Goal: Task Accomplishment & Management: Manage account settings

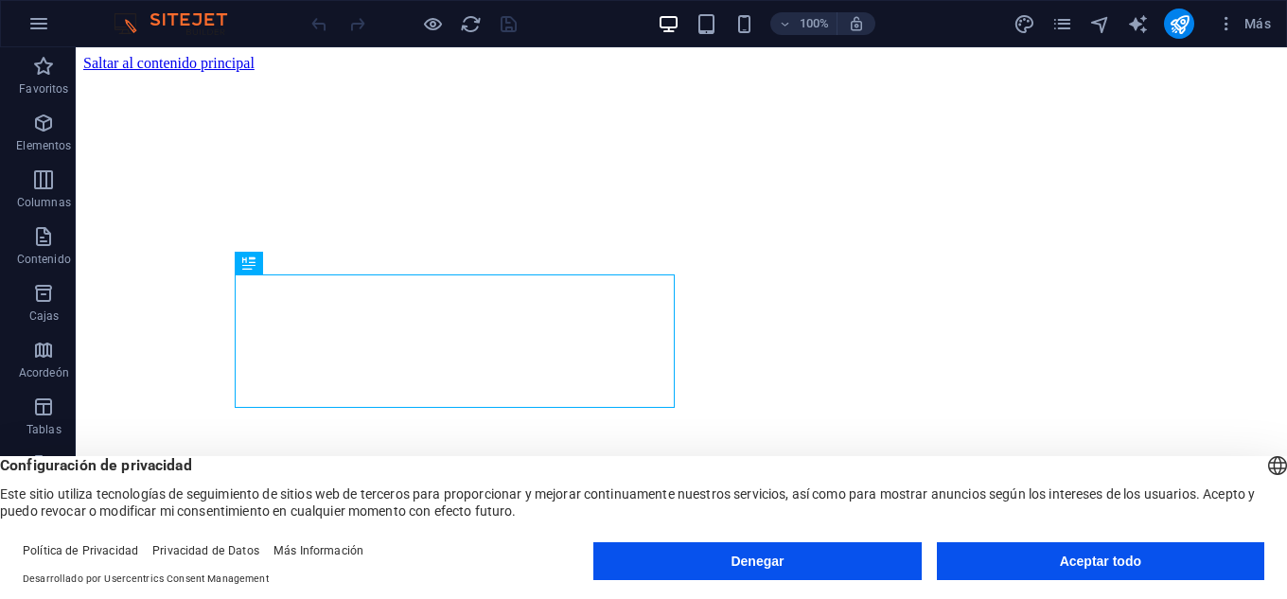
scroll to position [370, 0]
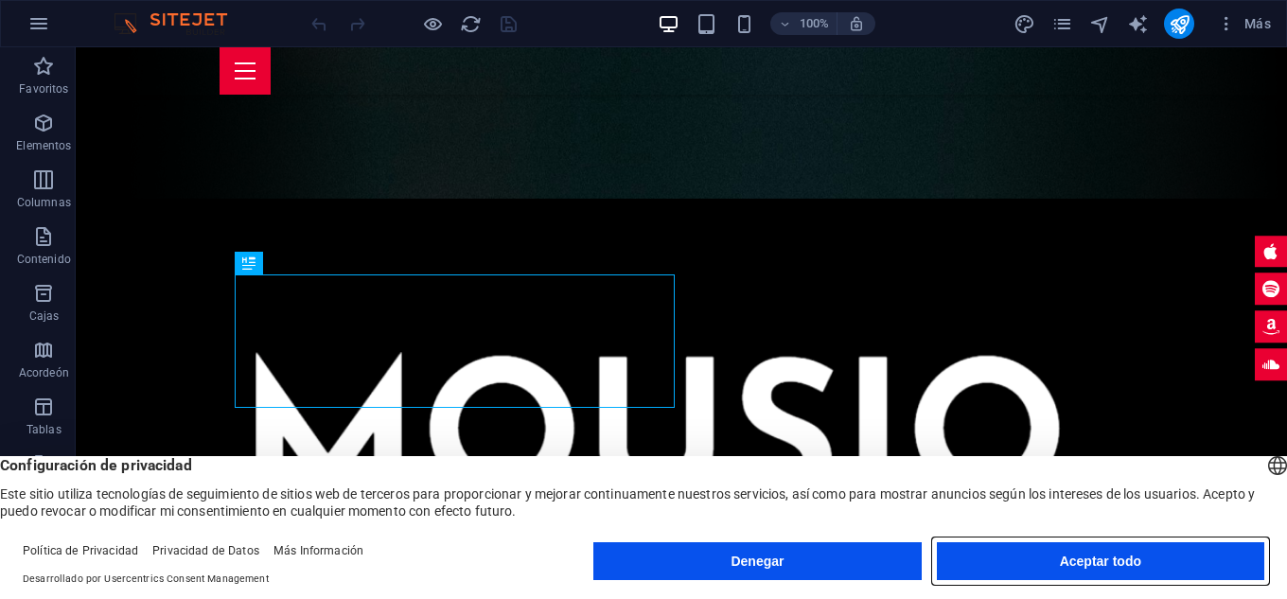
click at [1096, 555] on font "Aceptar todo" at bounding box center [1100, 560] width 81 height 15
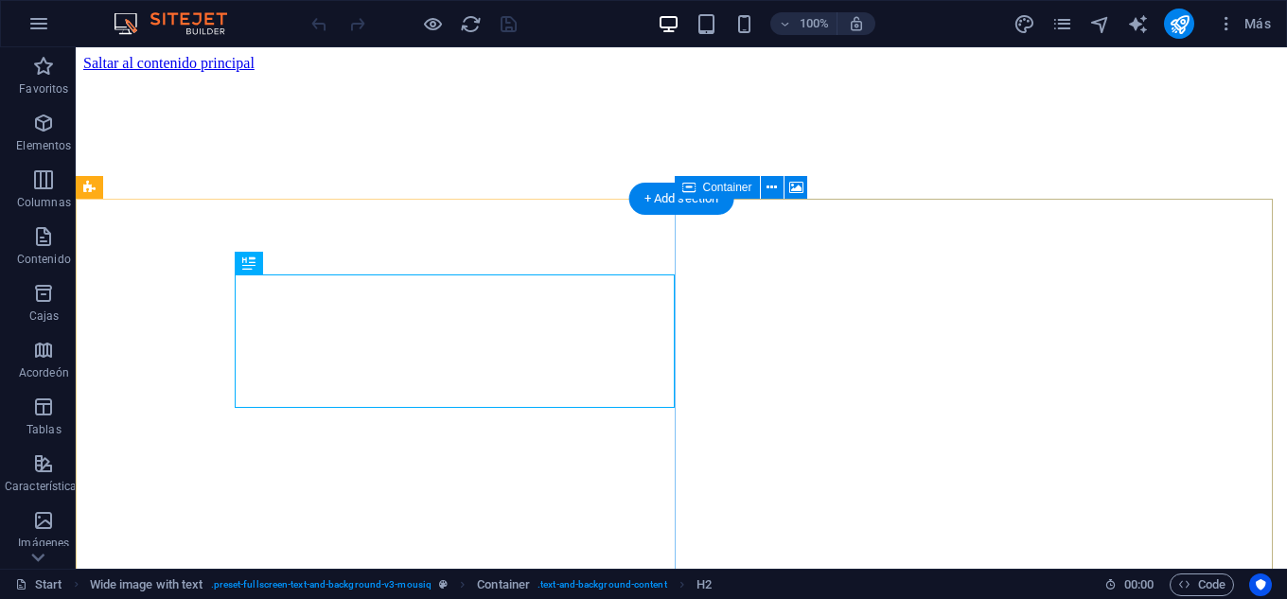
scroll to position [370, 0]
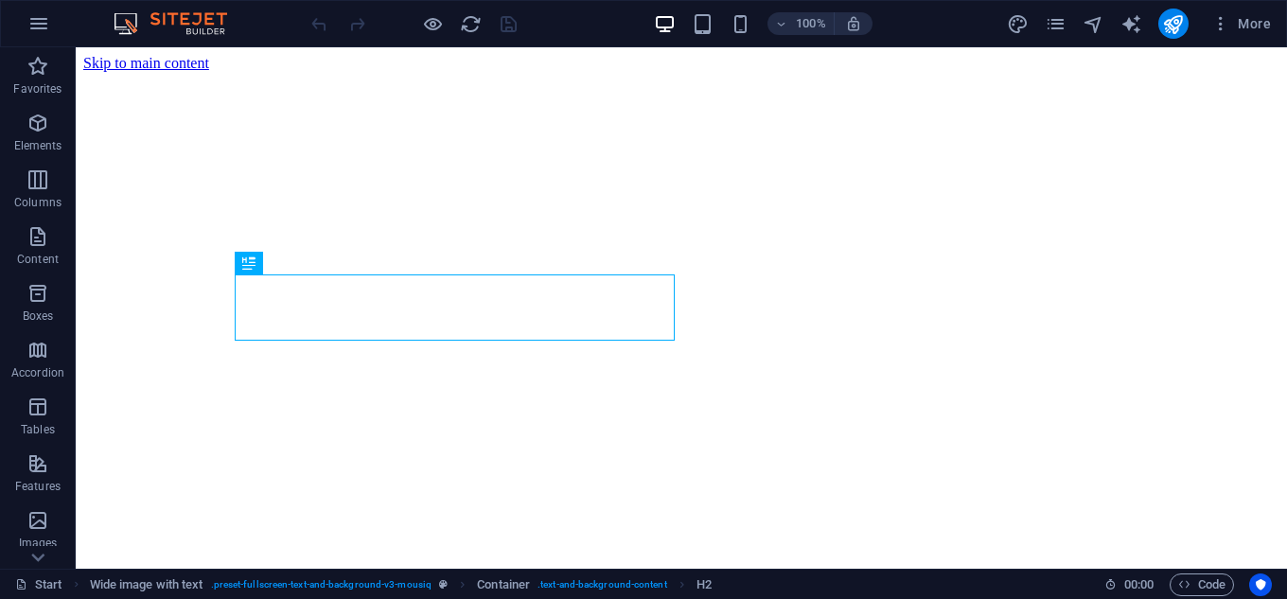
scroll to position [370, 0]
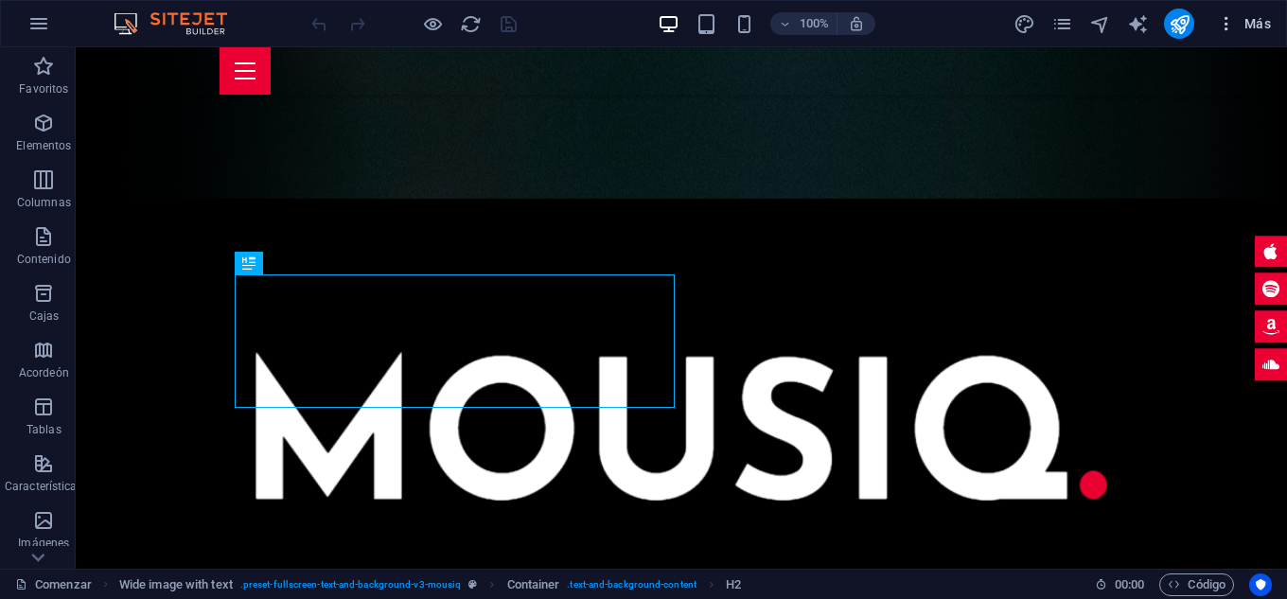
click at [1249, 22] on font "Más" at bounding box center [1257, 23] width 26 height 15
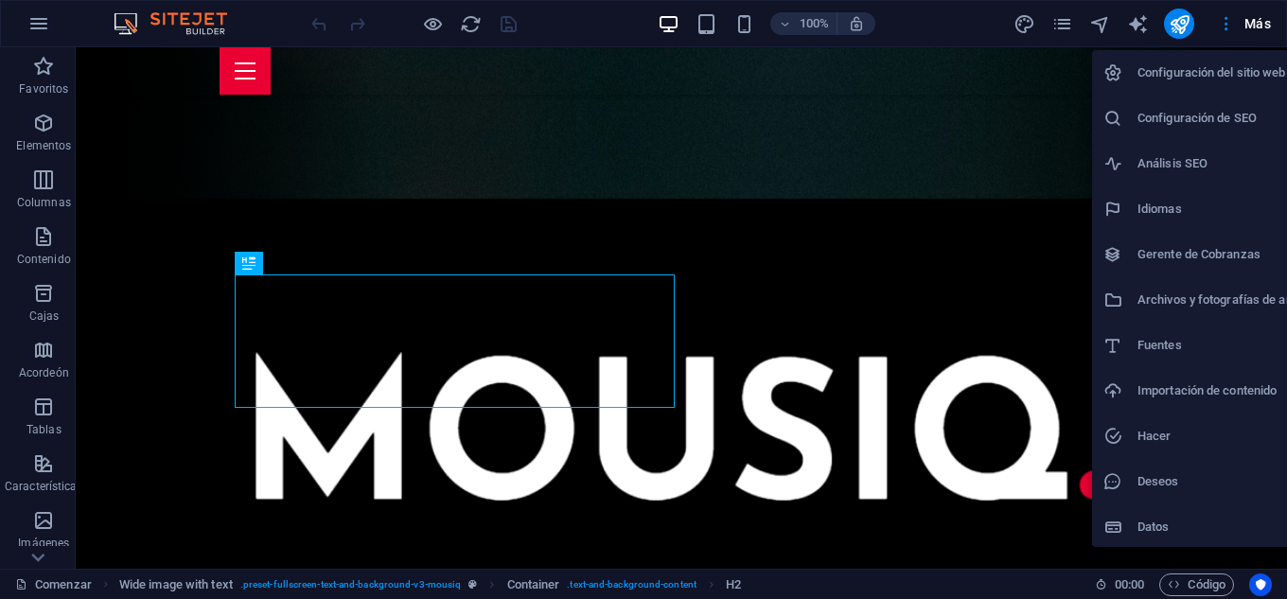
click at [1203, 71] on font "Configuración del sitio web" at bounding box center [1211, 72] width 149 height 14
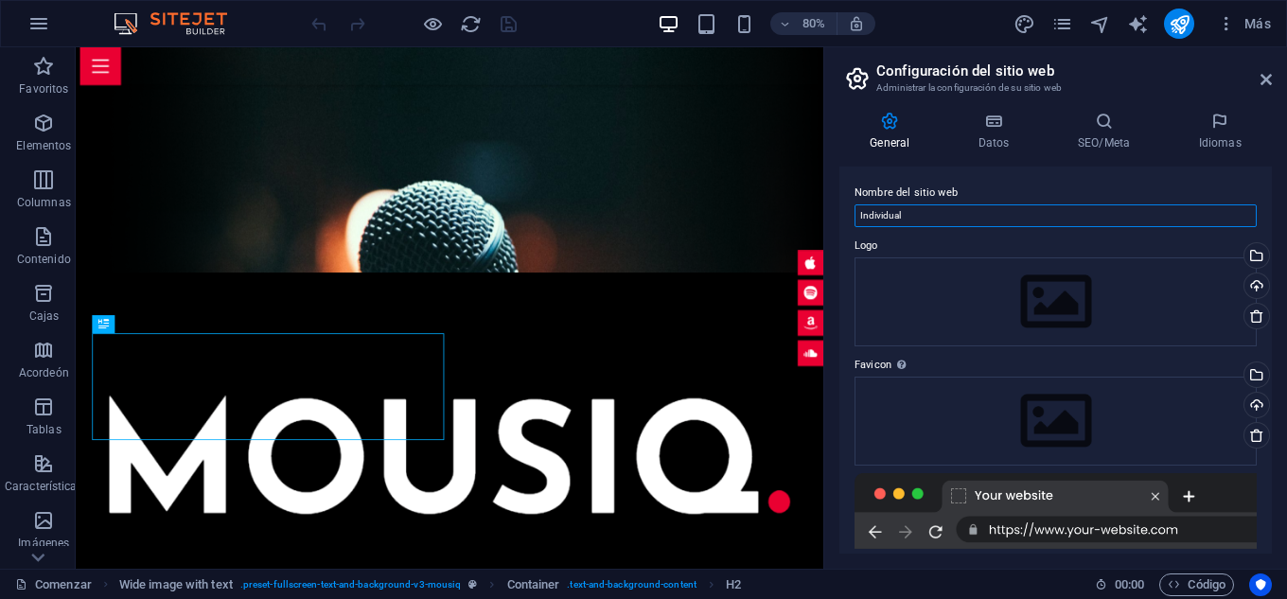
click at [918, 214] on input "Individual" at bounding box center [1055, 215] width 402 height 23
click at [1262, 80] on icon at bounding box center [1265, 79] width 11 height 15
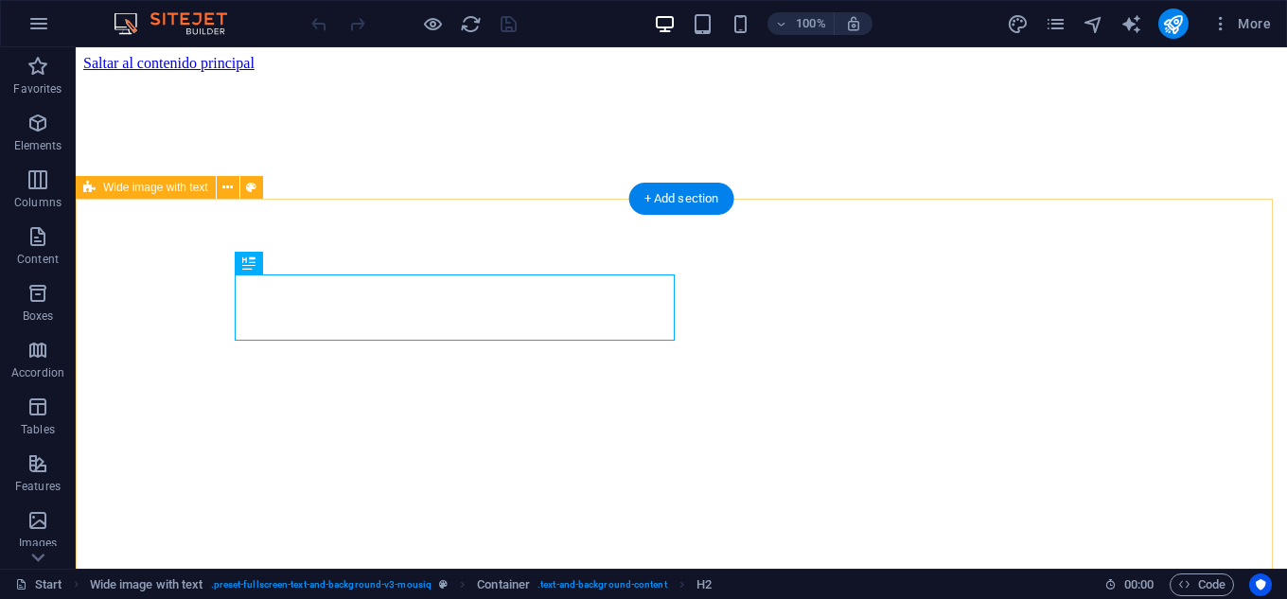
scroll to position [370, 0]
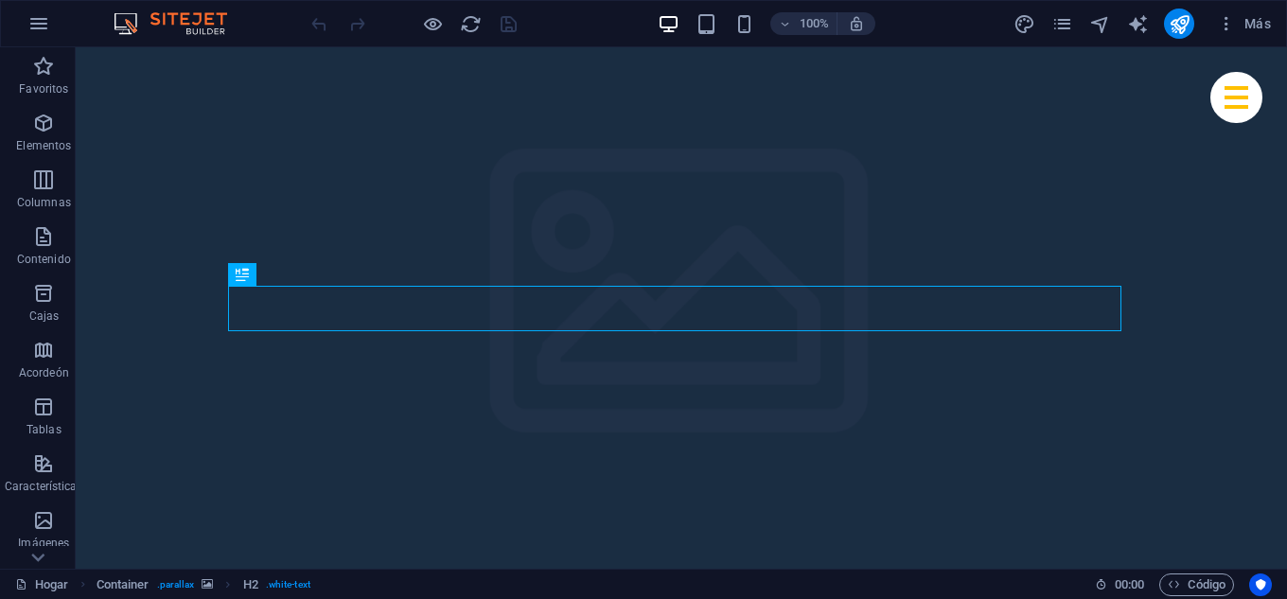
scroll to position [752, 0]
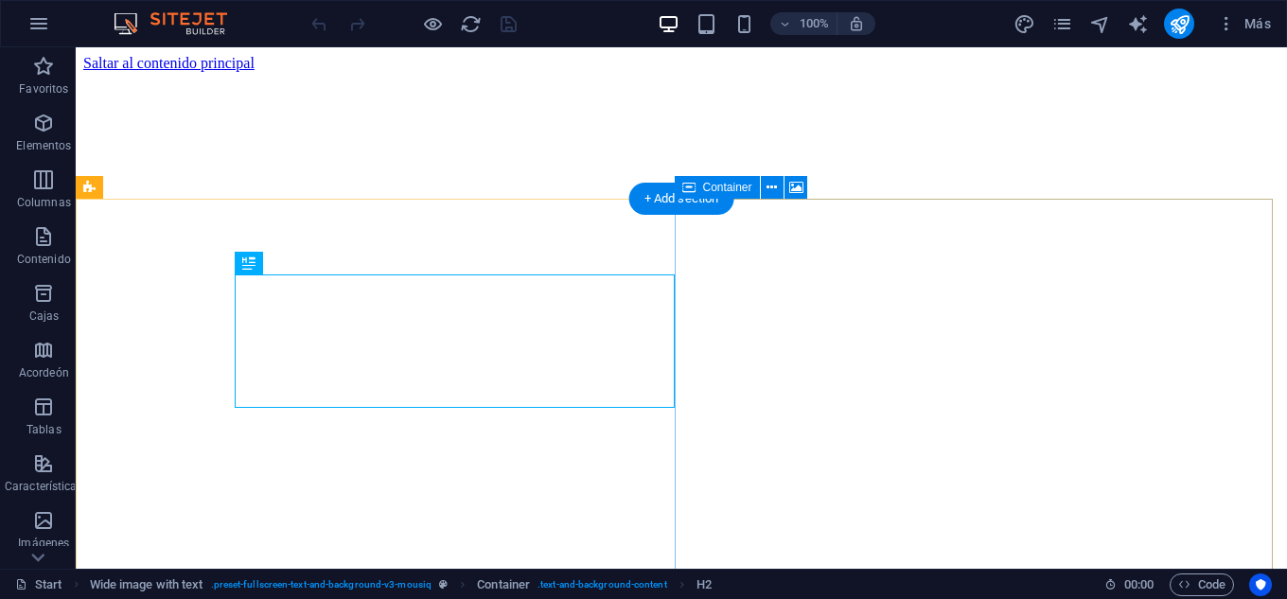
scroll to position [370, 0]
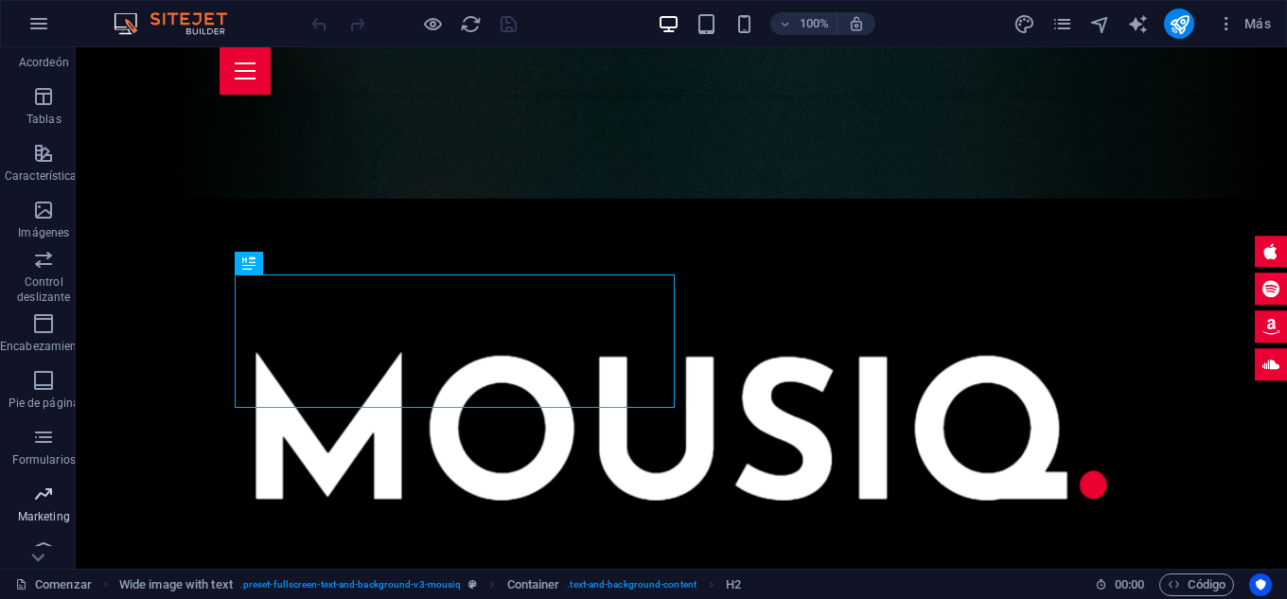
scroll to position [330, 0]
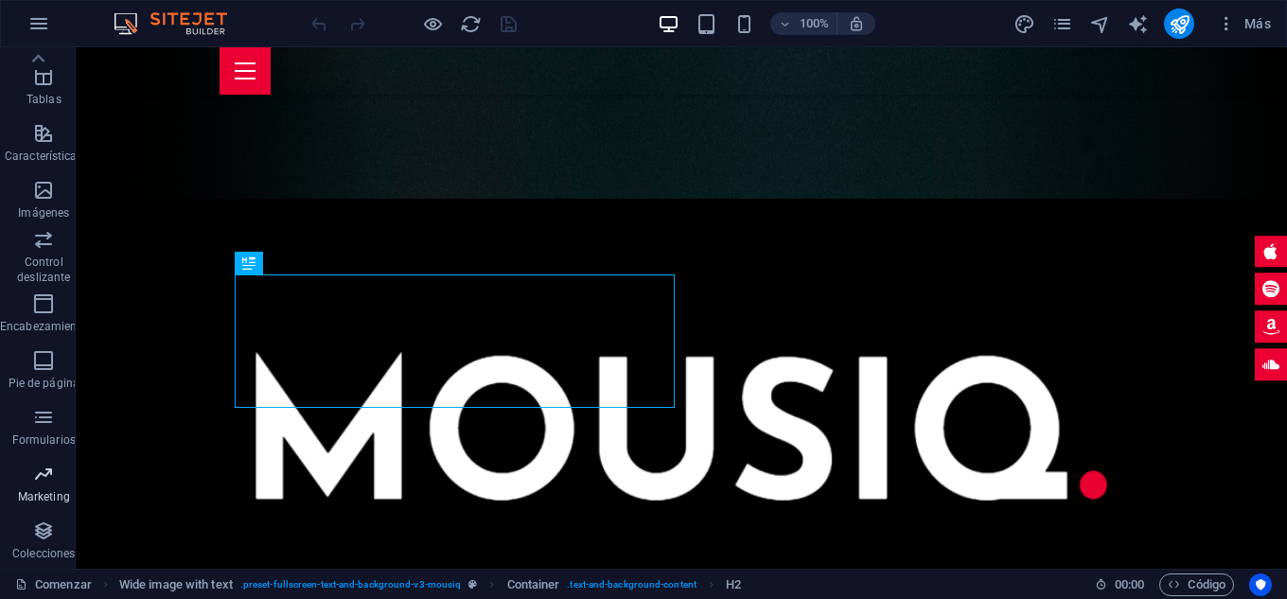
click at [34, 494] on font "Marketing" at bounding box center [44, 496] width 52 height 13
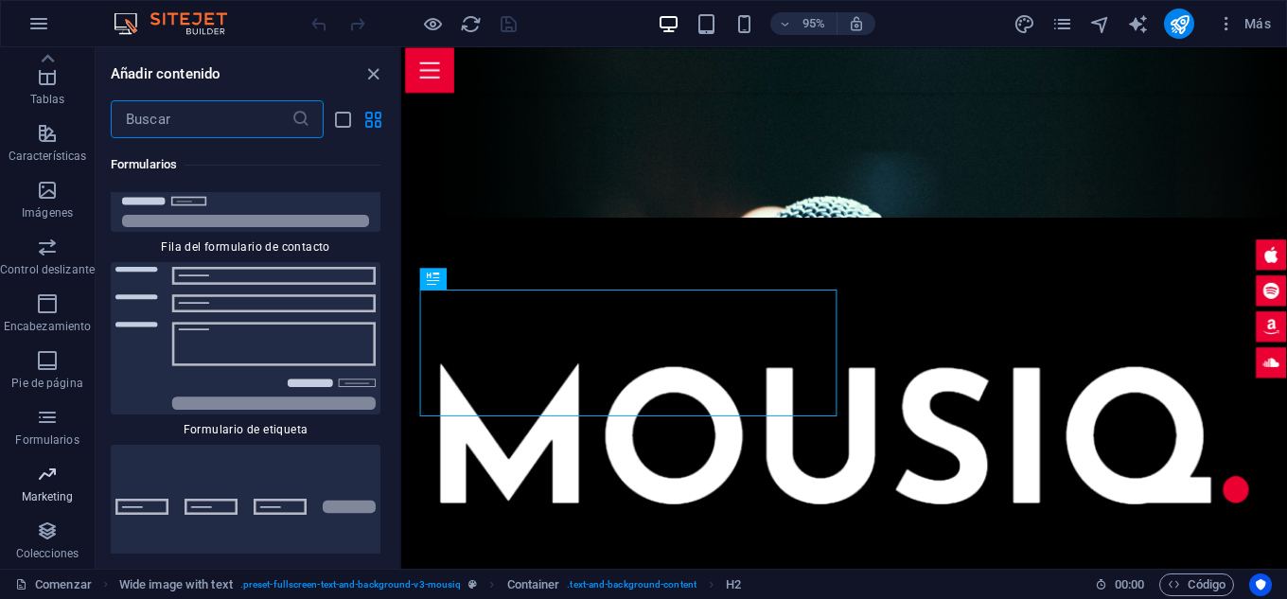
scroll to position [29782, 0]
